Goal: Transaction & Acquisition: Purchase product/service

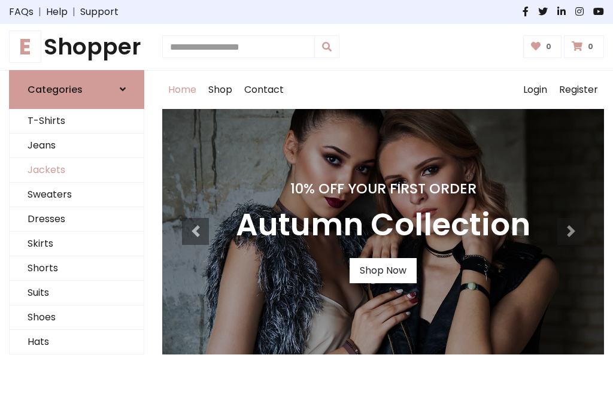
click at [77, 170] on link "Jackets" at bounding box center [77, 170] width 134 height 25
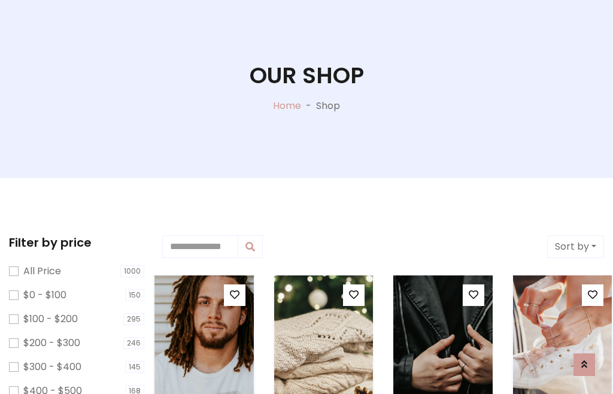
scroll to position [61, 0]
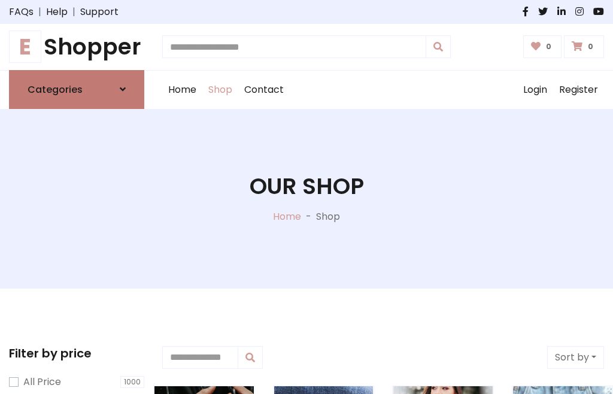
click at [77, 89] on h6 "Categories" at bounding box center [55, 89] width 55 height 11
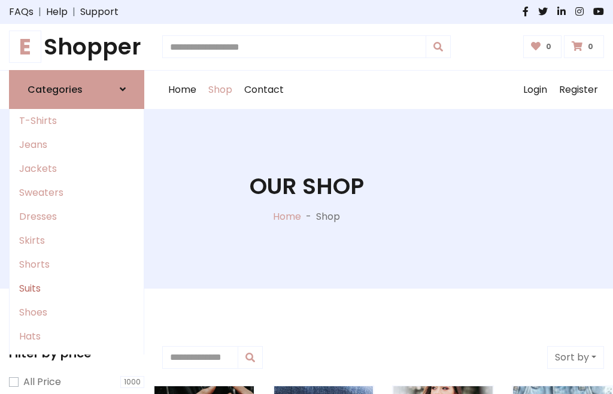
click at [77, 288] on link "Suits" at bounding box center [77, 288] width 134 height 24
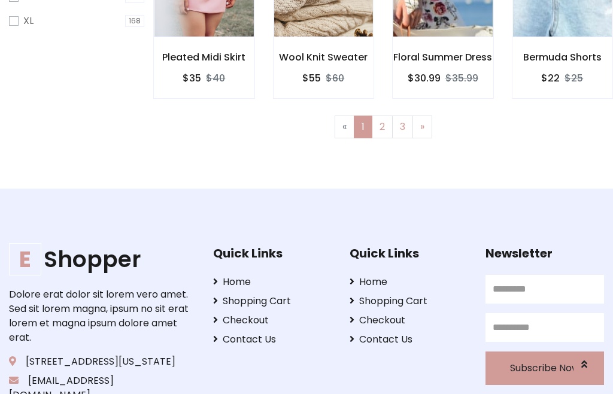
scroll to position [507, 0]
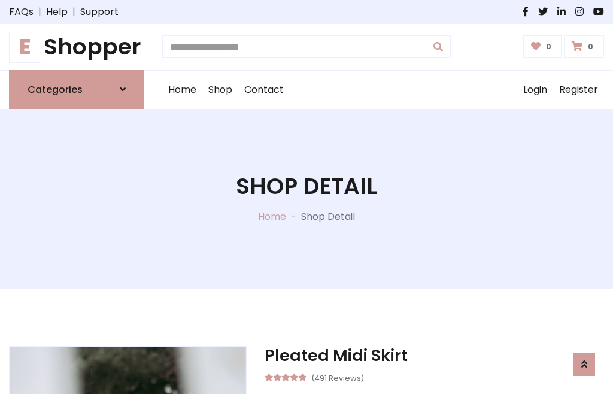
scroll to position [1011, 0]
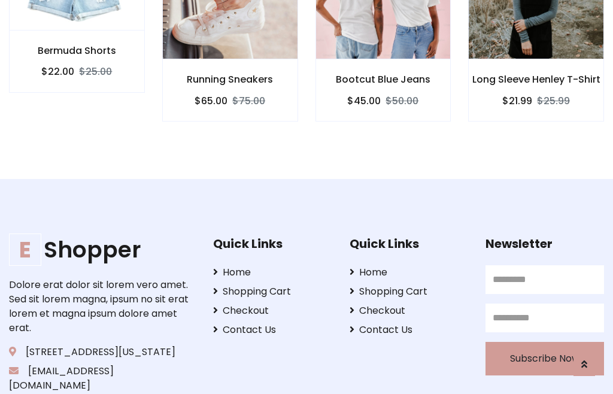
scroll to position [1117, 0]
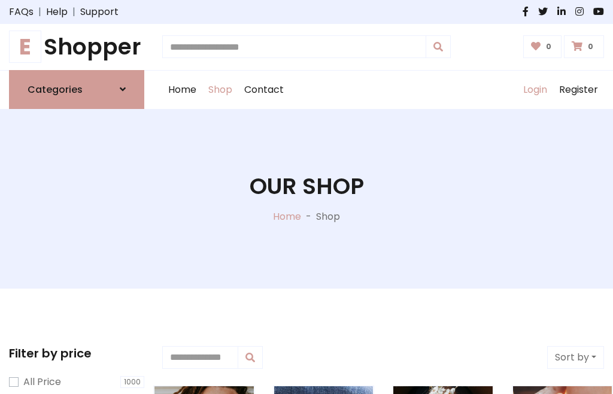
click at [534, 89] on link "Login" at bounding box center [535, 90] width 36 height 38
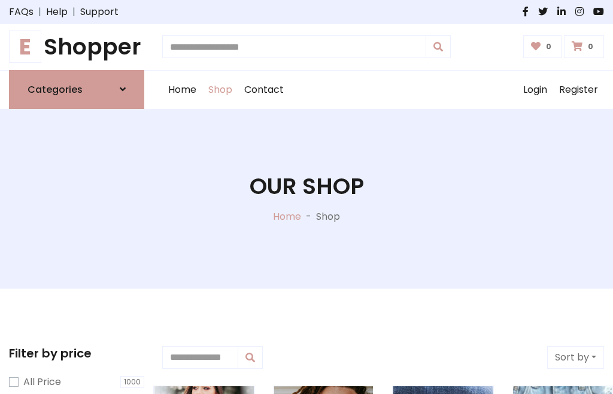
scroll to position [60, 0]
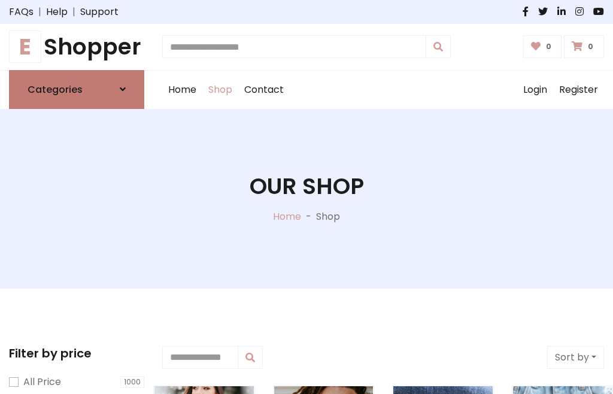
click at [123, 89] on icon at bounding box center [123, 89] width 6 height 10
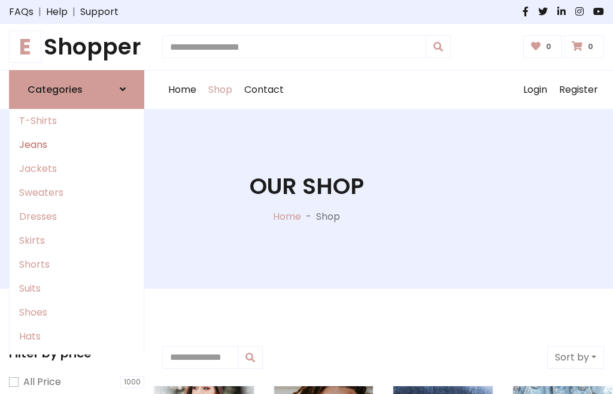
click at [77, 144] on link "Jeans" at bounding box center [77, 145] width 134 height 24
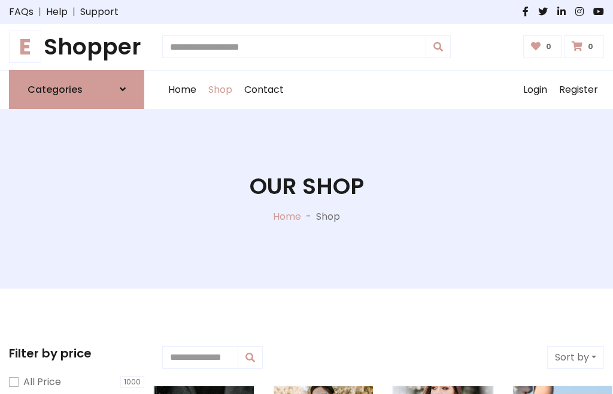
scroll to position [60, 0]
